Goal: Task Accomplishment & Management: Use online tool/utility

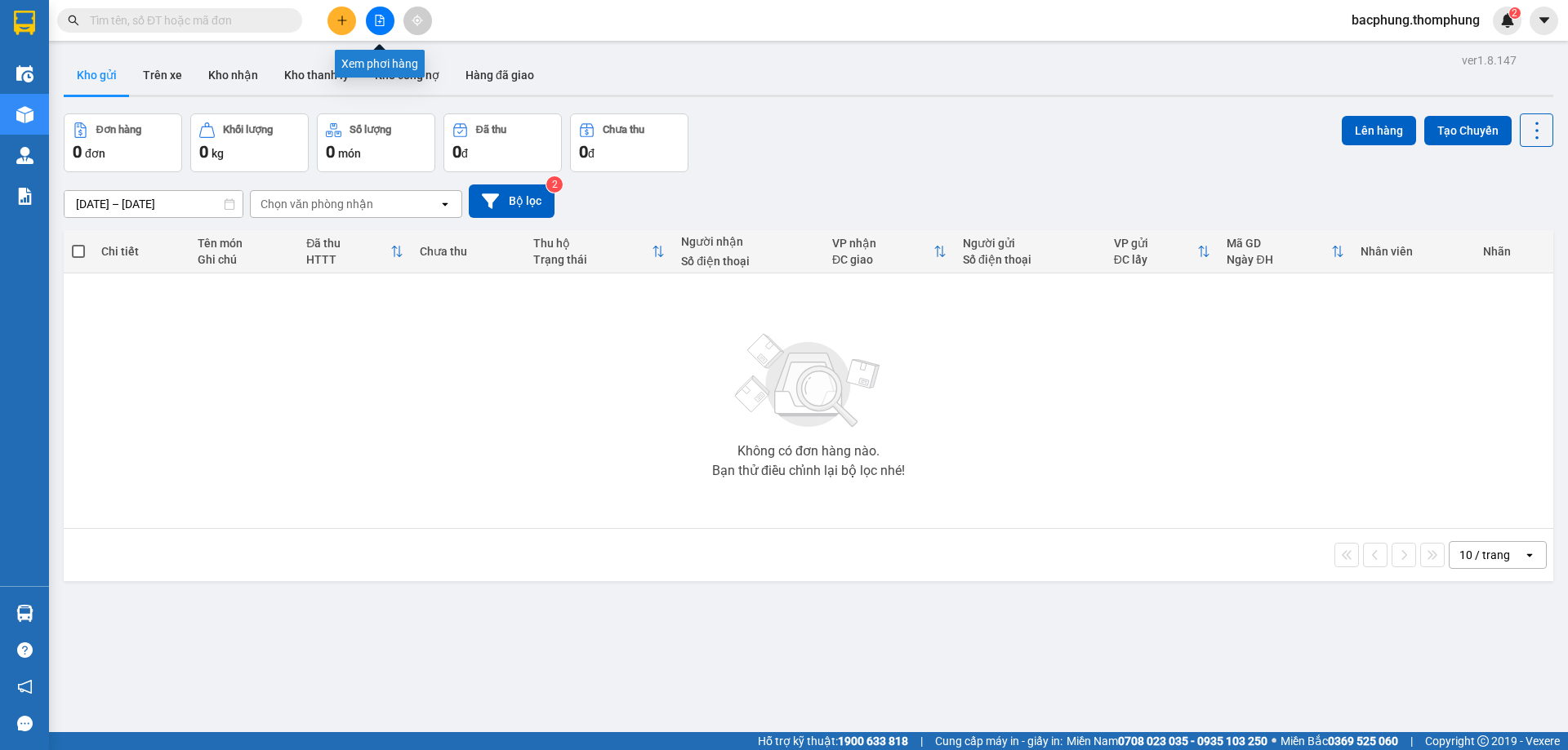
click at [384, 25] on icon "file-add" at bounding box center [381, 20] width 9 height 12
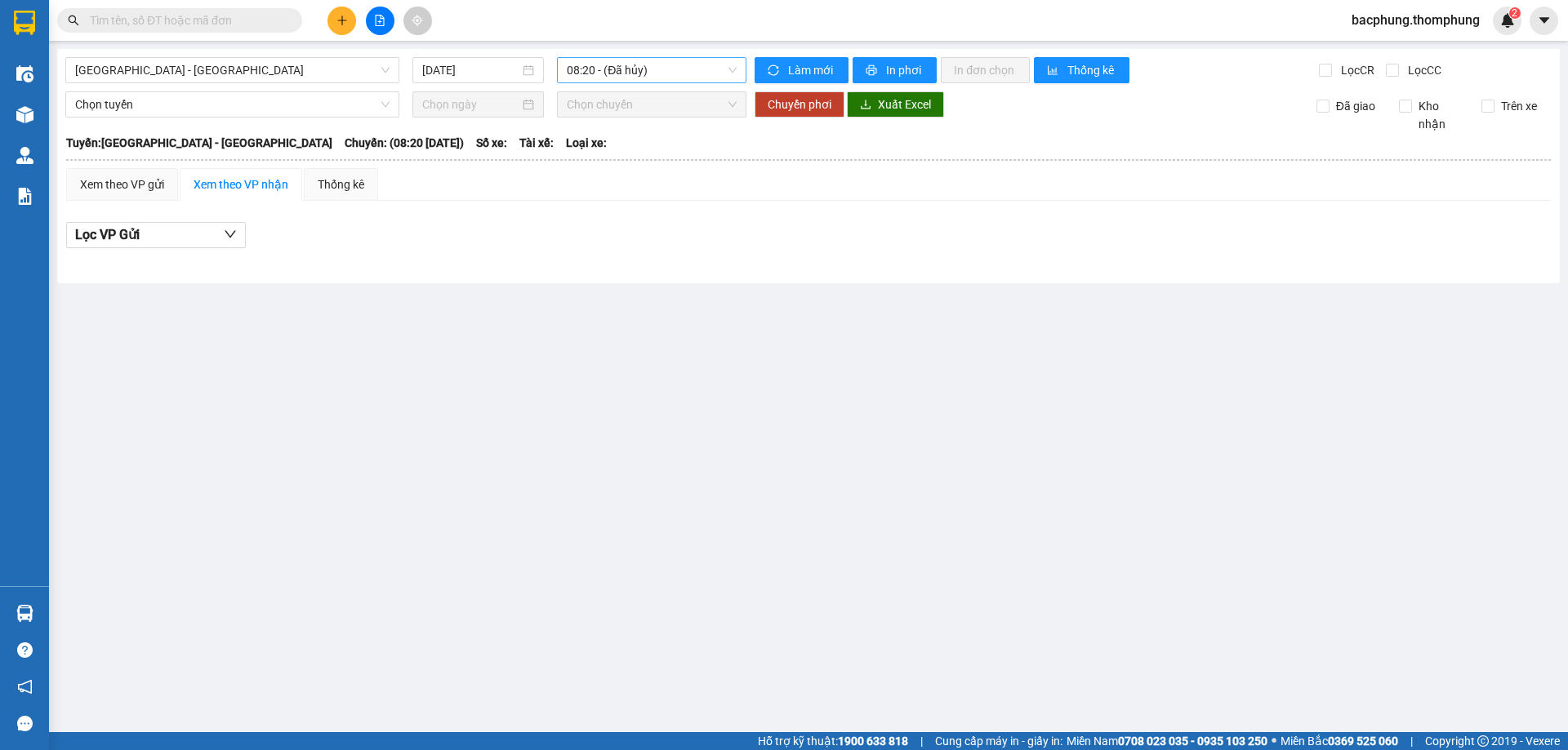
click at [591, 74] on span "08:20 - (Đã hủy)" at bounding box center [651, 70] width 170 height 25
click at [578, 260] on div "16:30" at bounding box center [630, 260] width 127 height 18
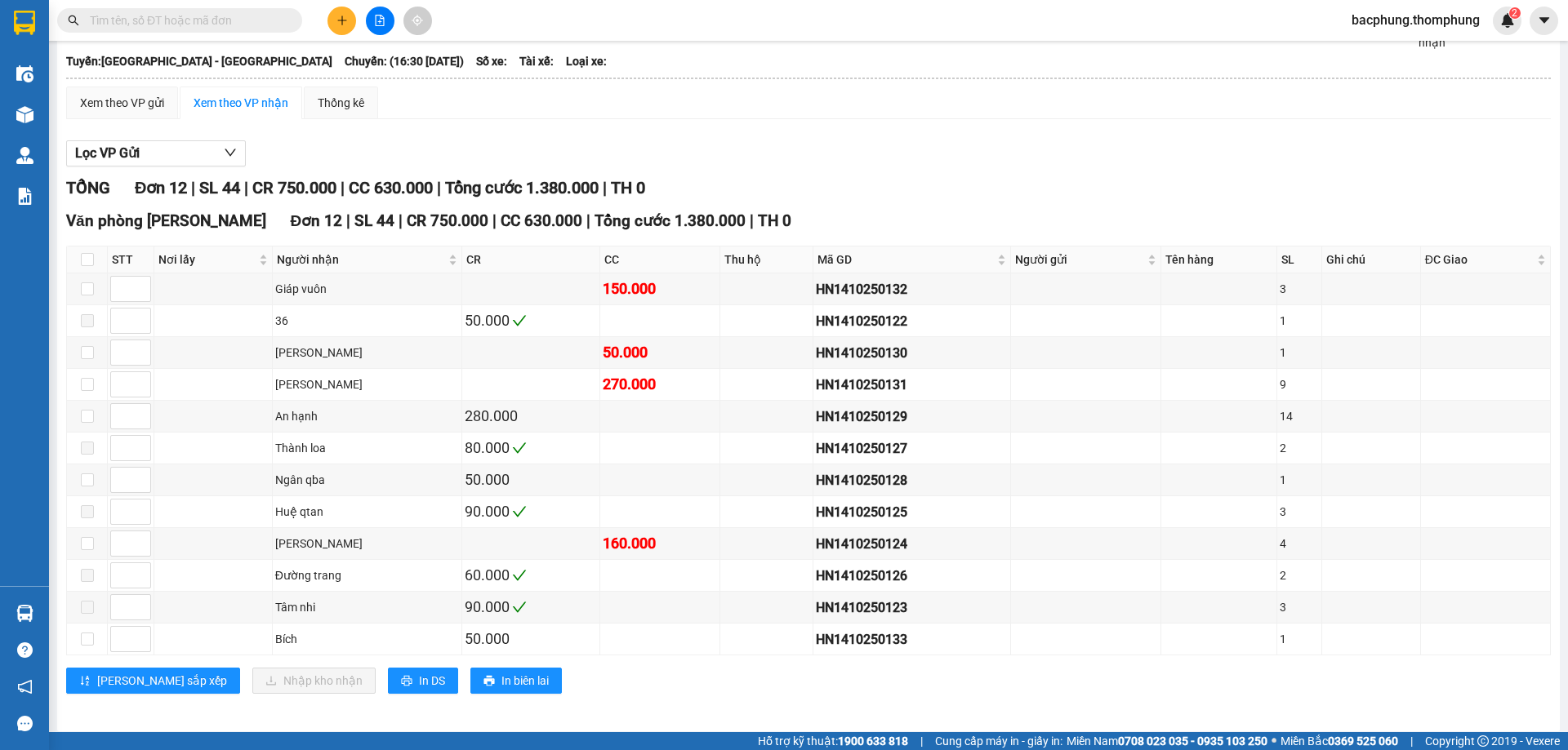
scroll to position [89, 0]
